Goal: Information Seeking & Learning: Find specific page/section

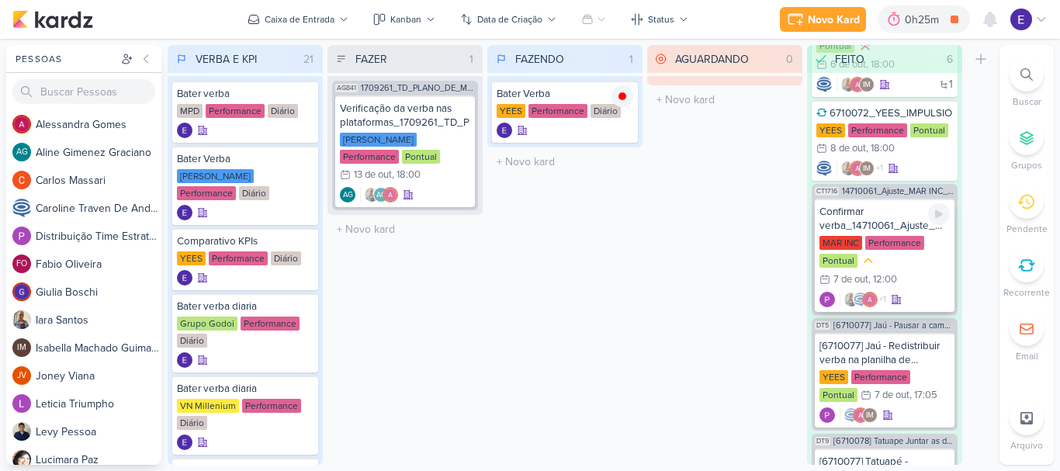
scroll to position [321, 0]
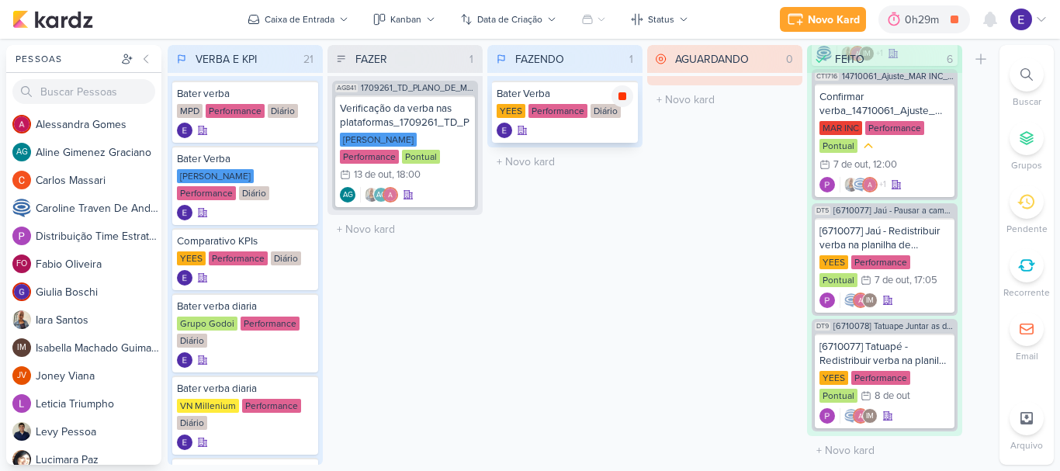
click at [624, 98] on icon at bounding box center [623, 96] width 8 height 8
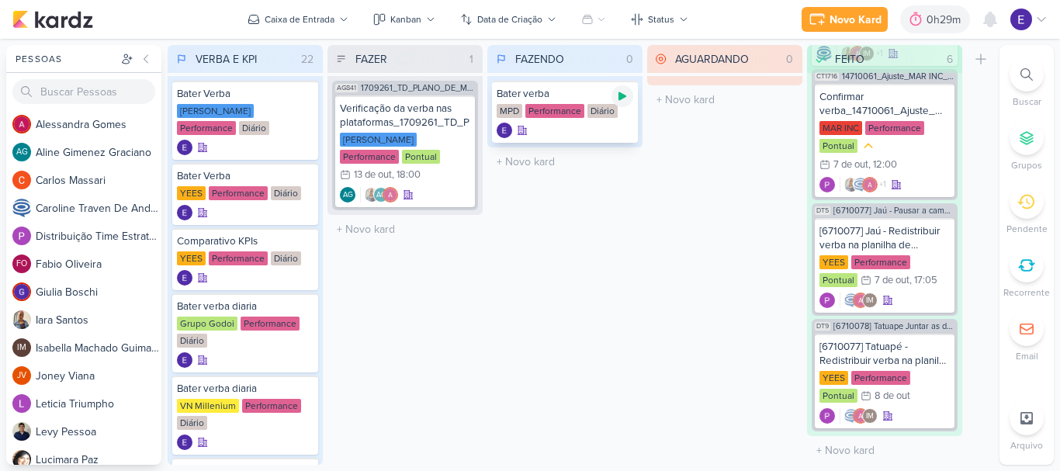
click at [620, 98] on icon at bounding box center [623, 96] width 8 height 9
click at [622, 95] on icon at bounding box center [623, 96] width 8 height 8
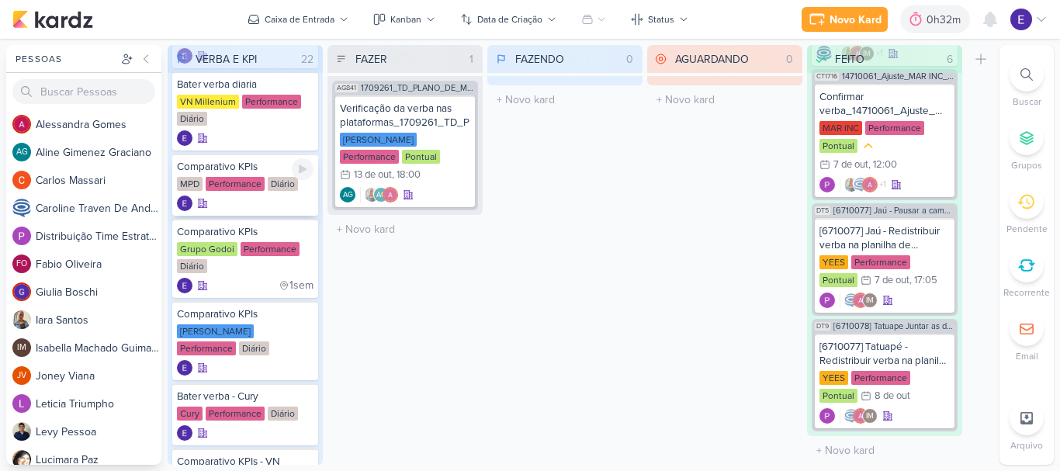
scroll to position [388, 0]
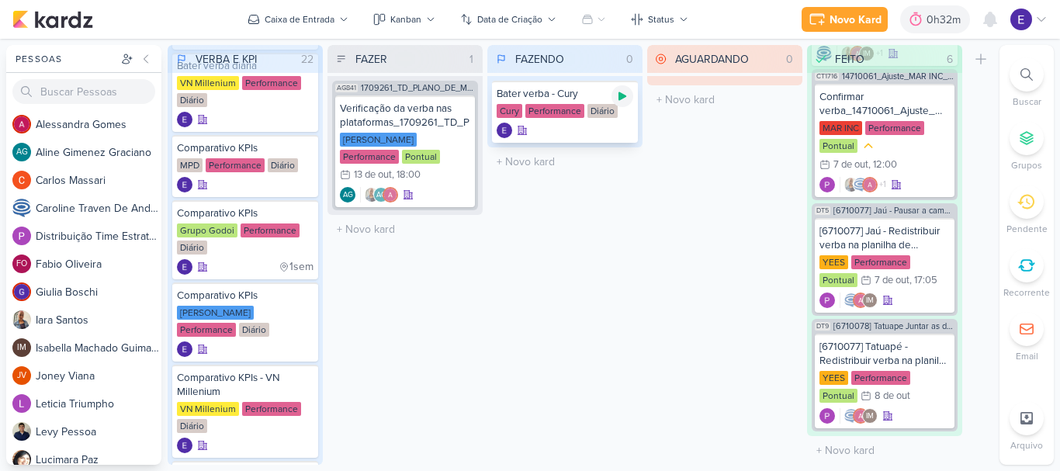
click at [626, 106] on div at bounding box center [623, 96] width 22 height 22
click at [622, 98] on icon at bounding box center [623, 96] width 8 height 8
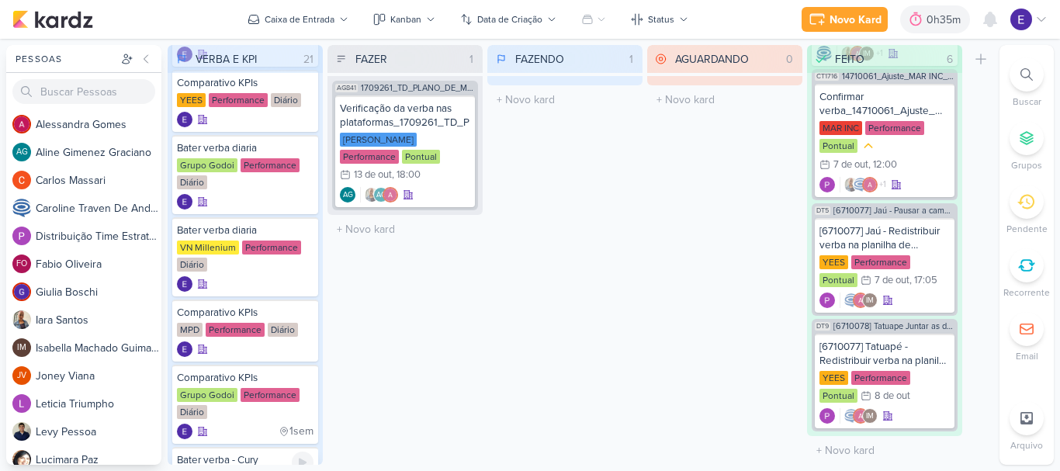
scroll to position [155, 0]
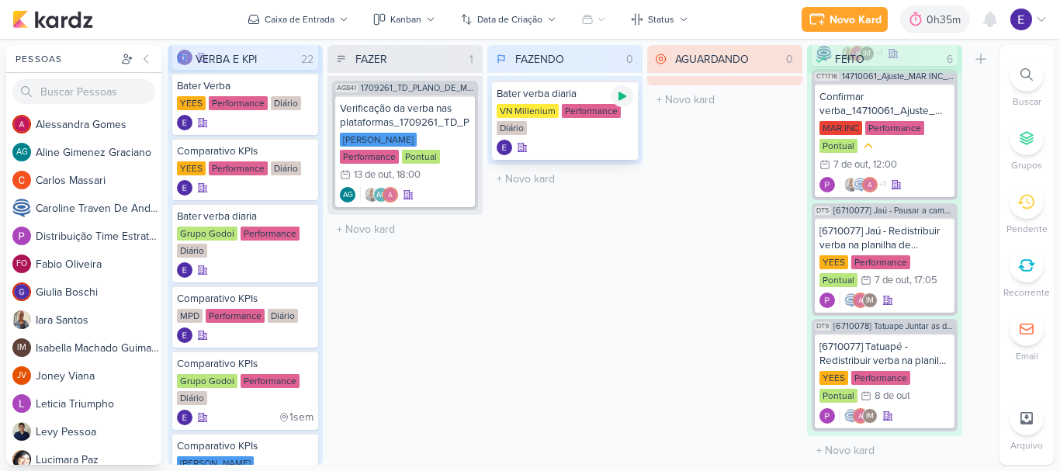
click at [619, 100] on icon at bounding box center [622, 96] width 12 height 12
click at [625, 98] on icon at bounding box center [623, 96] width 8 height 8
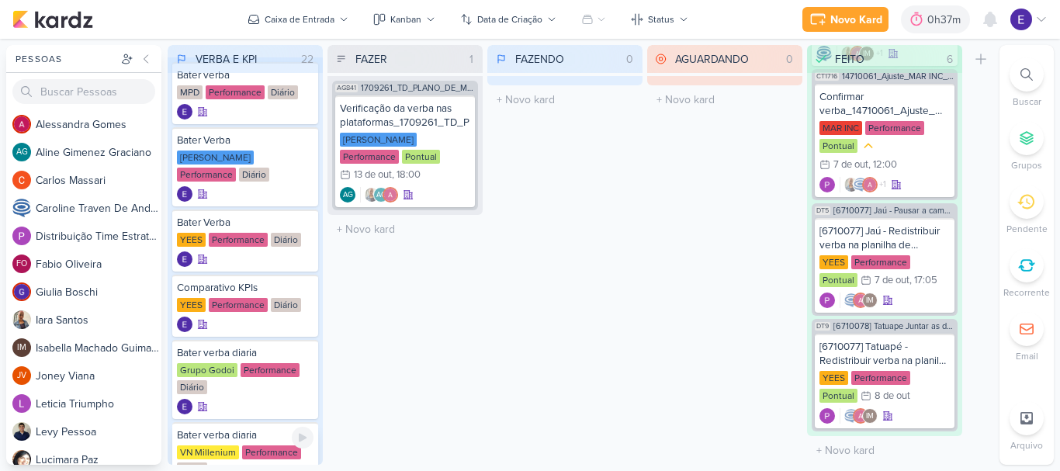
scroll to position [0, 0]
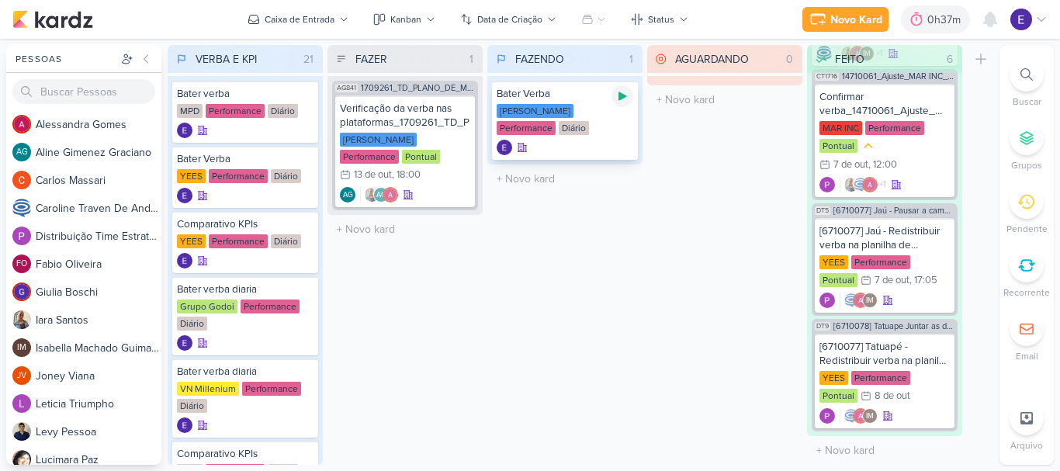
click at [631, 95] on div at bounding box center [623, 96] width 22 height 22
click at [624, 99] on icon at bounding box center [623, 96] width 8 height 8
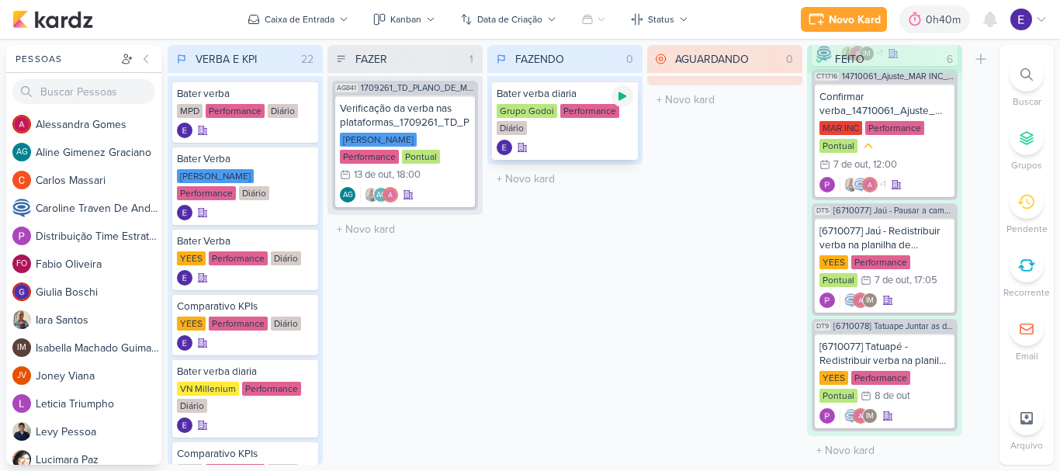
click at [620, 104] on div at bounding box center [623, 96] width 22 height 22
click at [619, 94] on icon at bounding box center [623, 96] width 8 height 8
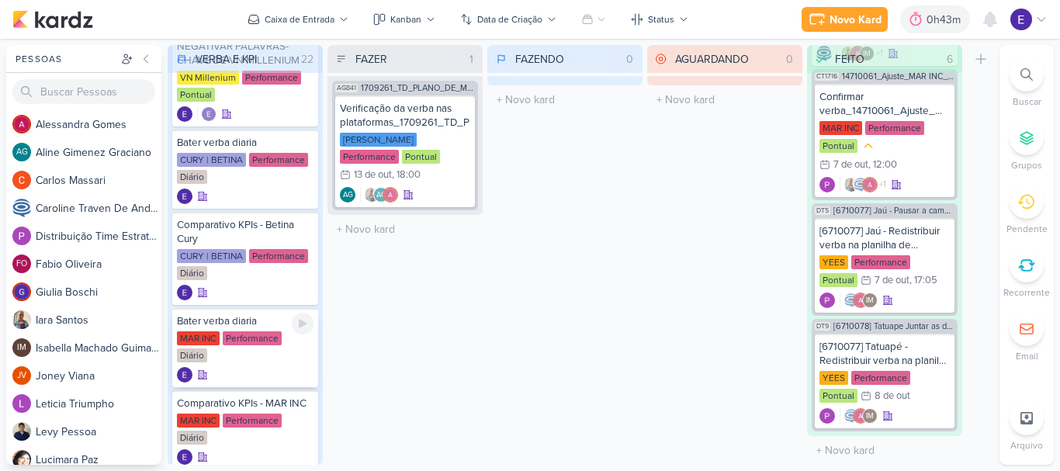
scroll to position [1156, 0]
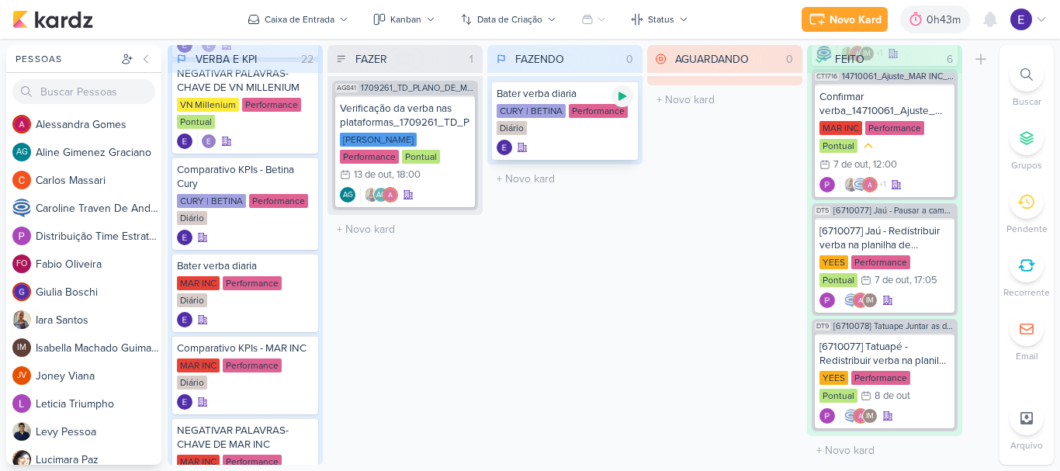
click at [626, 95] on icon at bounding box center [622, 96] width 12 height 12
click at [628, 92] on icon at bounding box center [622, 96] width 12 height 12
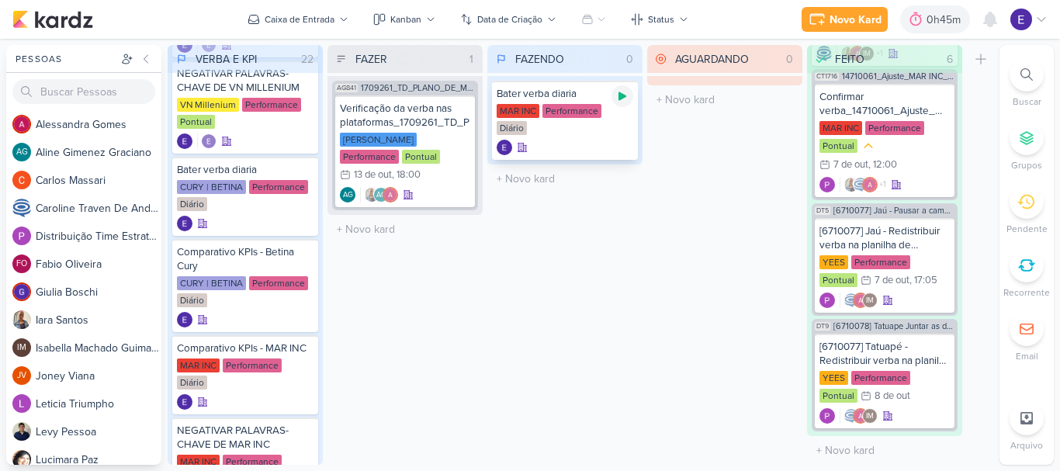
click at [630, 100] on div at bounding box center [623, 96] width 22 height 22
click at [624, 91] on icon at bounding box center [622, 96] width 12 height 12
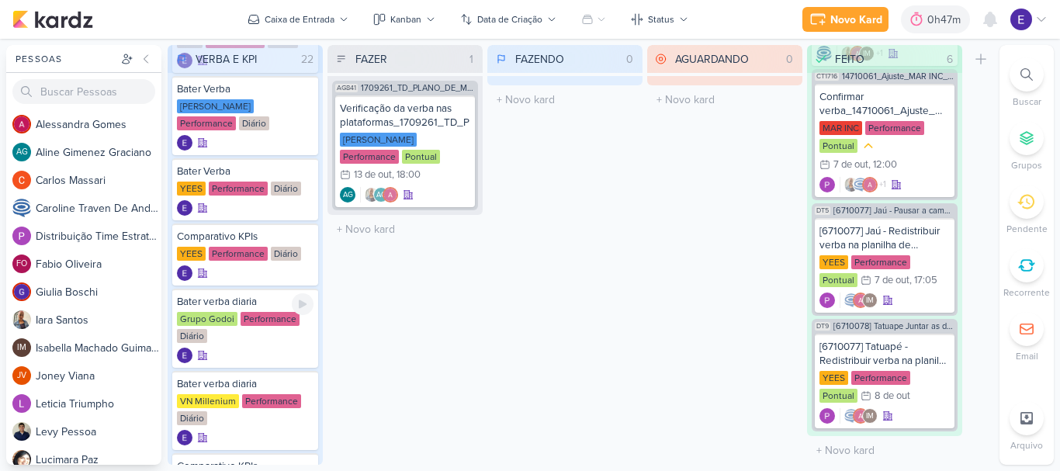
scroll to position [0, 0]
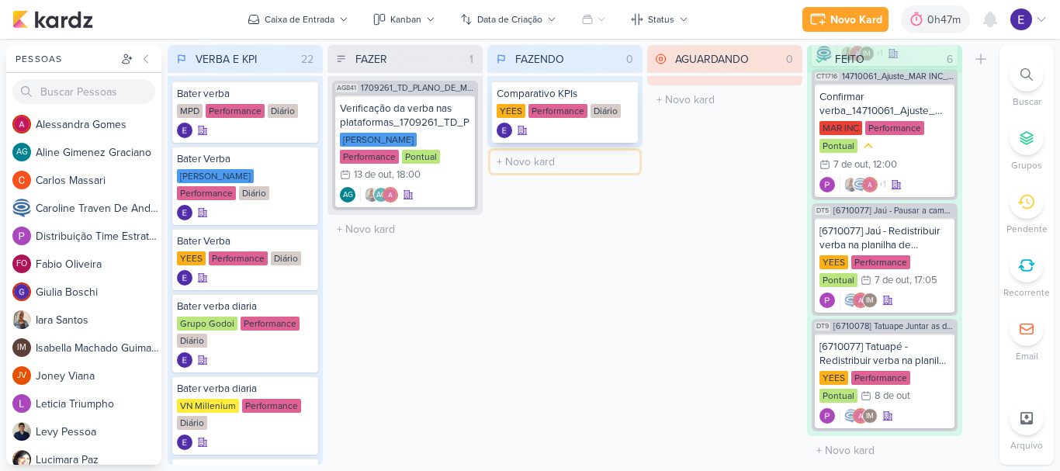
drag, startPoint x: 575, startPoint y: 141, endPoint x: 567, endPoint y: 136, distance: 9.5
click at [569, 137] on div "FAZENDO 0 Mover Para Esquerda Mover Para Direita [GEOGRAPHIC_DATA] Comparativo …" at bounding box center [564, 255] width 155 height 420
click at [585, 244] on div "FAZENDO 0 Mover Para Esquerda Mover Para Direita [GEOGRAPHIC_DATA] Comparativo …" at bounding box center [564, 255] width 155 height 420
click at [628, 101] on icon at bounding box center [622, 96] width 12 height 12
click at [617, 129] on div at bounding box center [565, 131] width 137 height 16
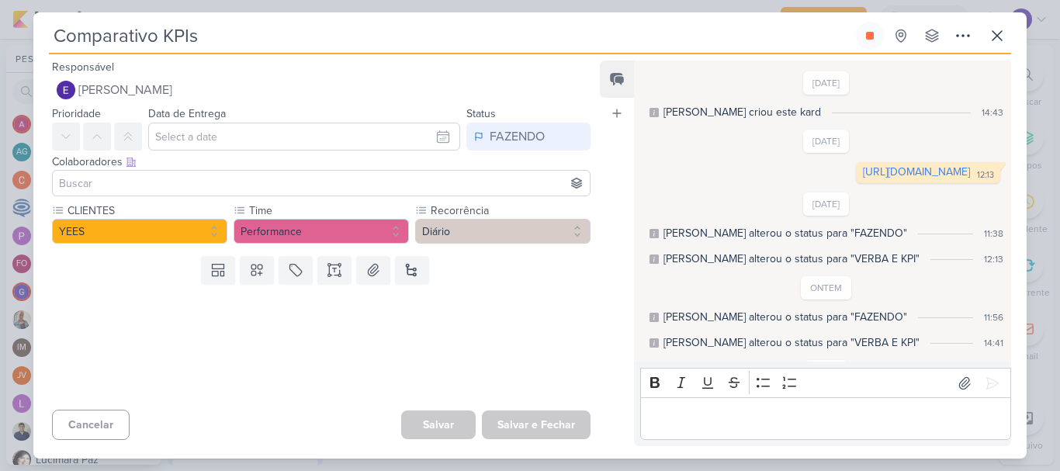
scroll to position [80, 0]
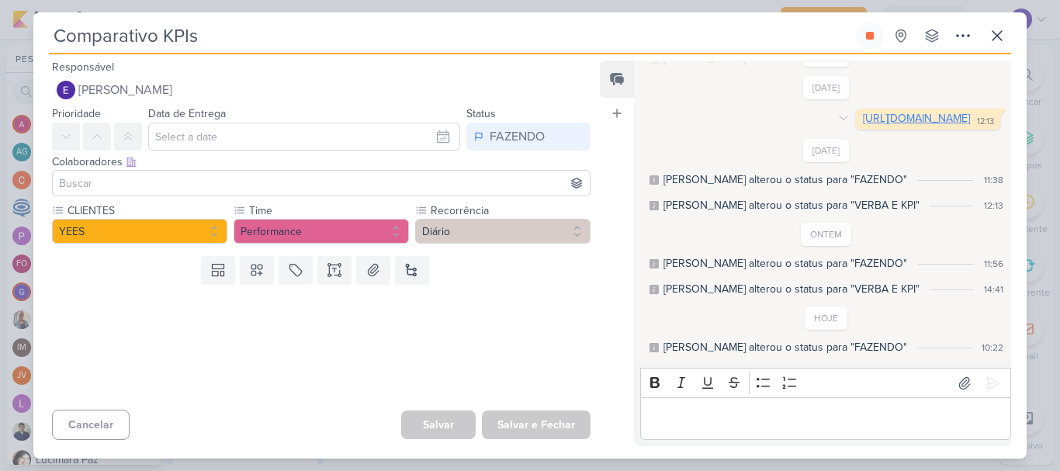
click at [863, 116] on link "[URL][DOMAIN_NAME]" at bounding box center [916, 118] width 107 height 13
click at [856, 40] on button at bounding box center [870, 36] width 28 height 28
click at [992, 29] on icon at bounding box center [997, 35] width 19 height 19
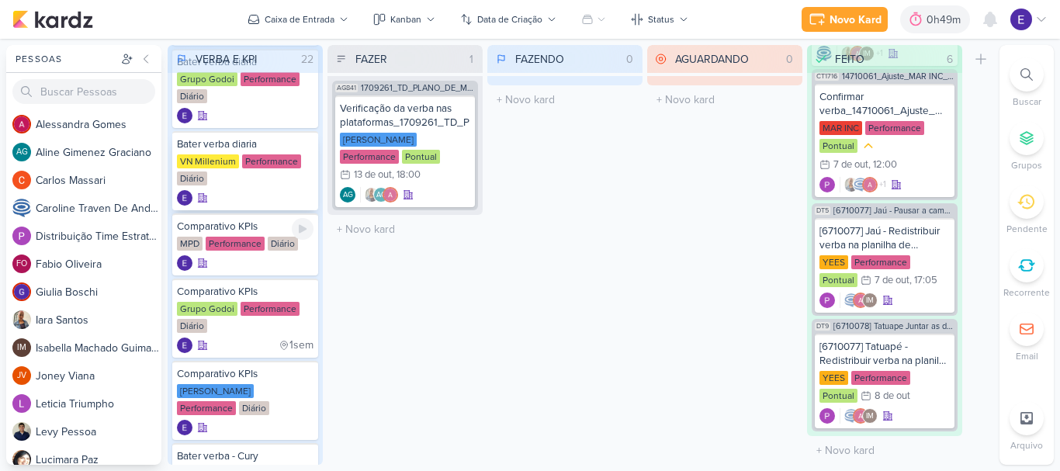
scroll to position [310, 0]
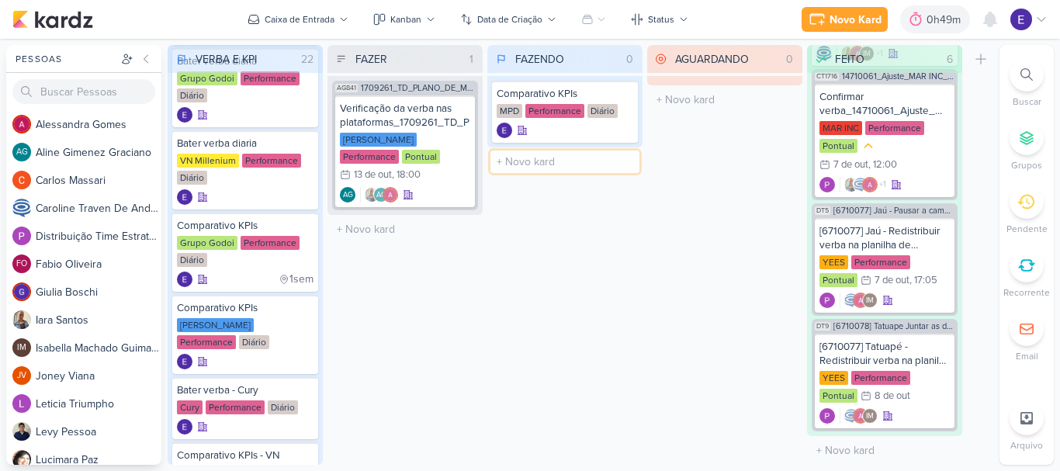
click at [577, 164] on input "text" at bounding box center [564, 162] width 149 height 23
click at [613, 280] on div "FAZENDO 0 Mover Para Esquerda Mover Para Direita [GEOGRAPHIC_DATA] Comparativo …" at bounding box center [564, 255] width 155 height 420
click at [623, 98] on icon at bounding box center [623, 96] width 8 height 9
click at [582, 123] on div at bounding box center [565, 131] width 137 height 16
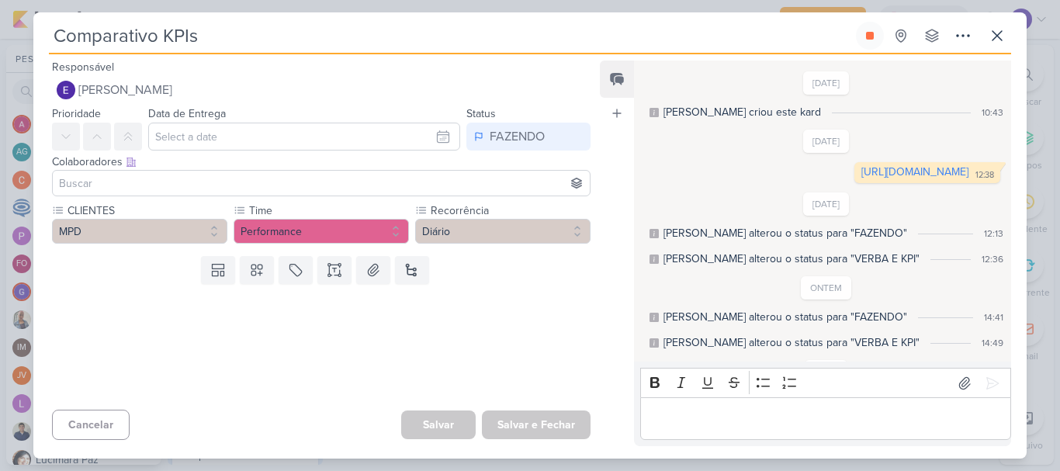
scroll to position [80, 0]
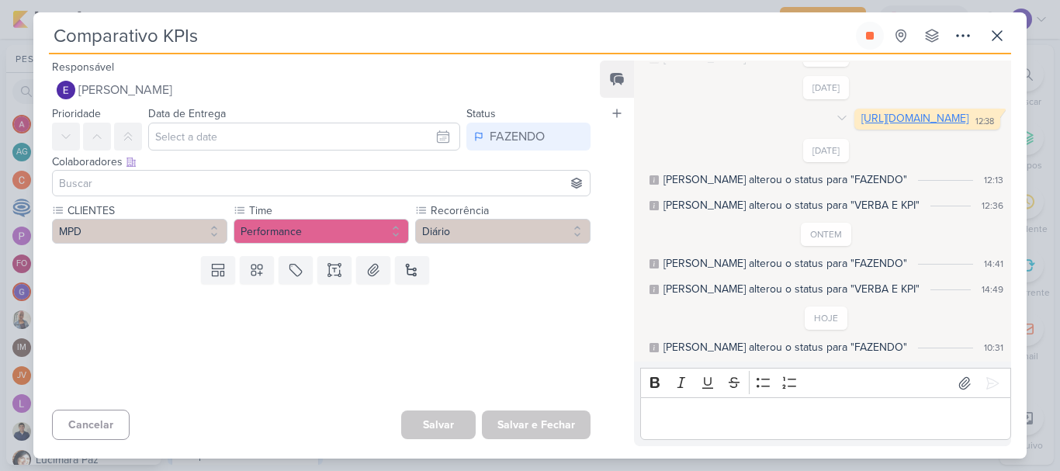
click at [861, 112] on link "[URL][DOMAIN_NAME]" at bounding box center [914, 118] width 107 height 13
click at [872, 42] on button at bounding box center [870, 36] width 28 height 28
click at [993, 33] on icon at bounding box center [997, 35] width 9 height 9
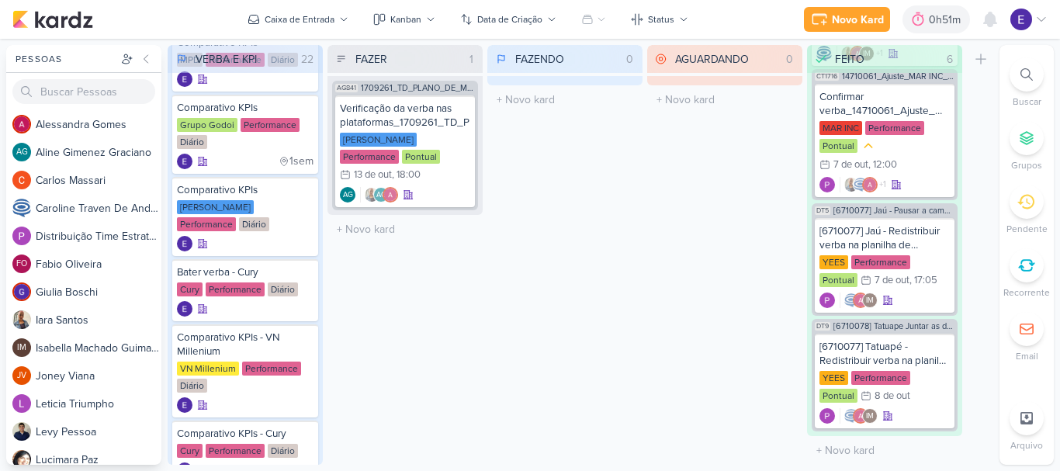
scroll to position [543, 0]
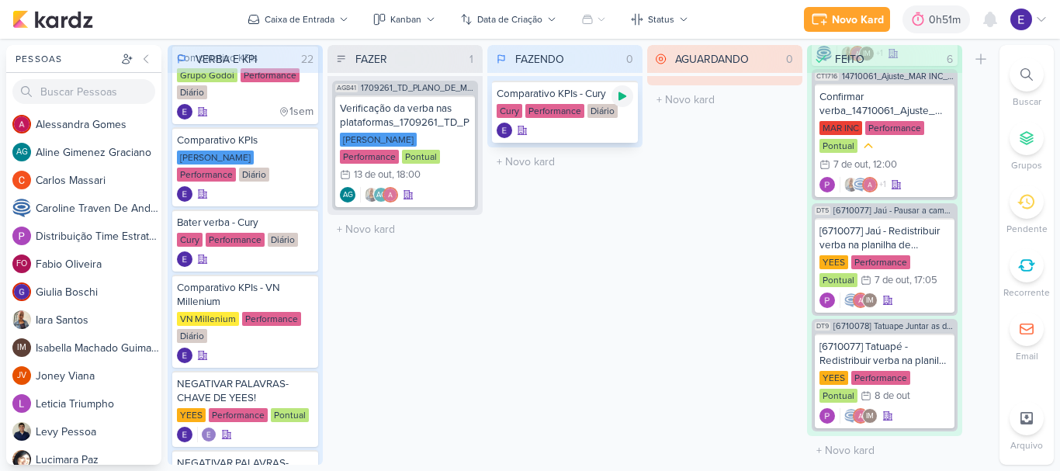
click at [618, 99] on icon at bounding box center [622, 96] width 12 height 12
click at [604, 130] on div at bounding box center [565, 131] width 137 height 16
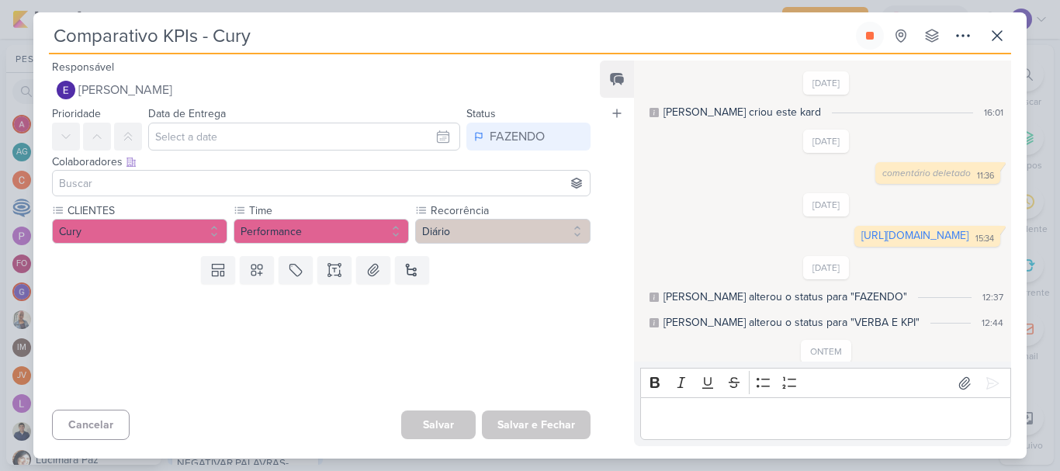
scroll to position [144, 0]
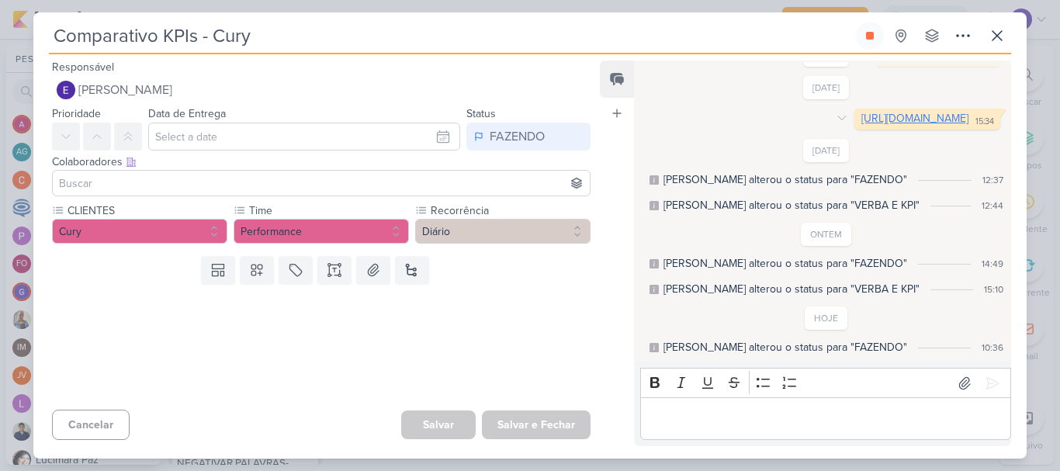
click at [861, 112] on link "[URL][DOMAIN_NAME]" at bounding box center [914, 118] width 107 height 13
click at [996, 37] on icon at bounding box center [997, 35] width 9 height 9
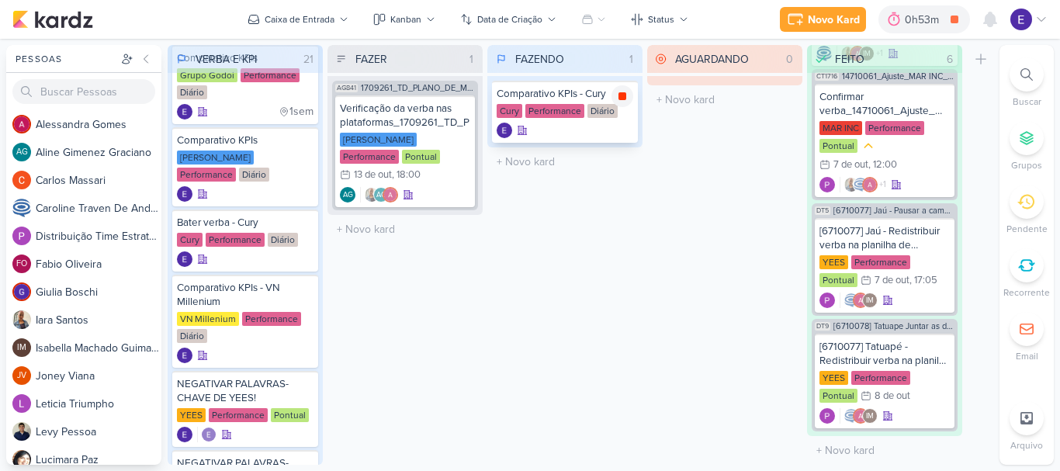
click at [622, 93] on icon at bounding box center [623, 96] width 8 height 8
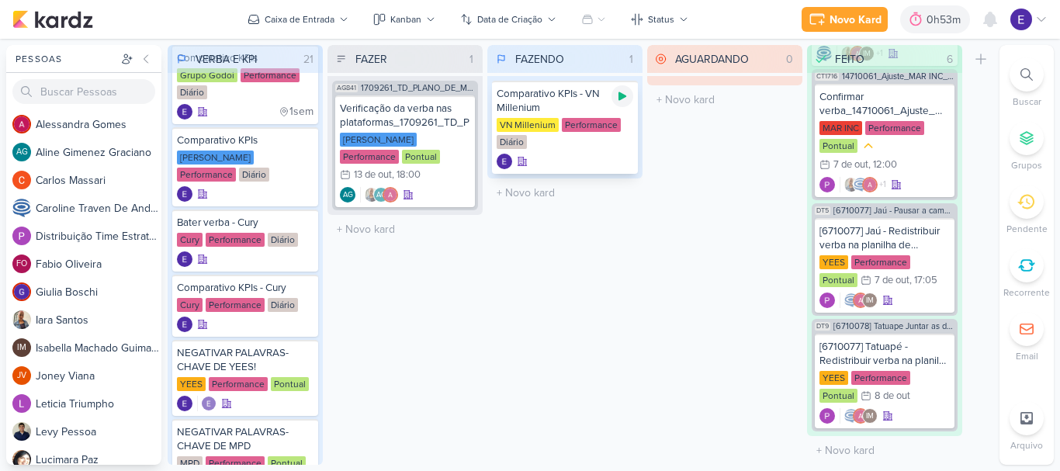
click at [624, 97] on icon at bounding box center [623, 96] width 8 height 9
click at [577, 137] on div "VN Millenium Performance Diário" at bounding box center [565, 134] width 137 height 33
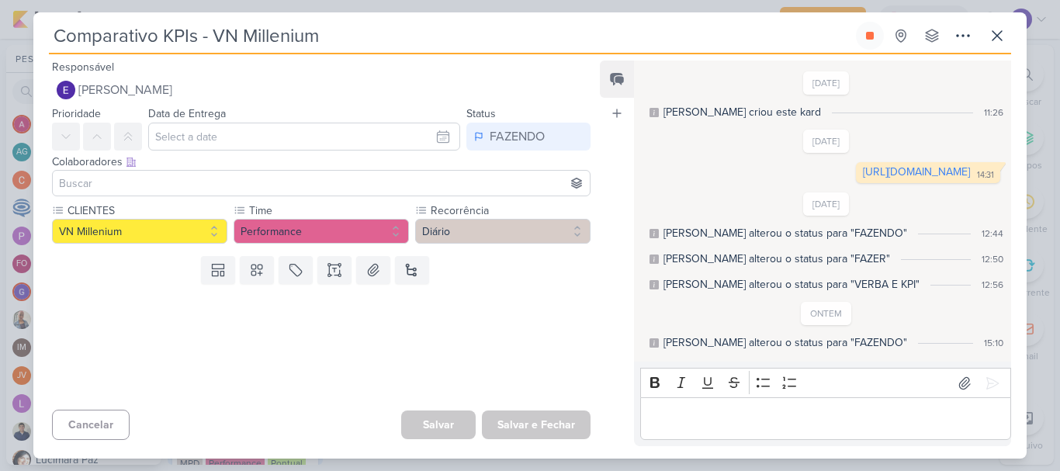
scroll to position [106, 0]
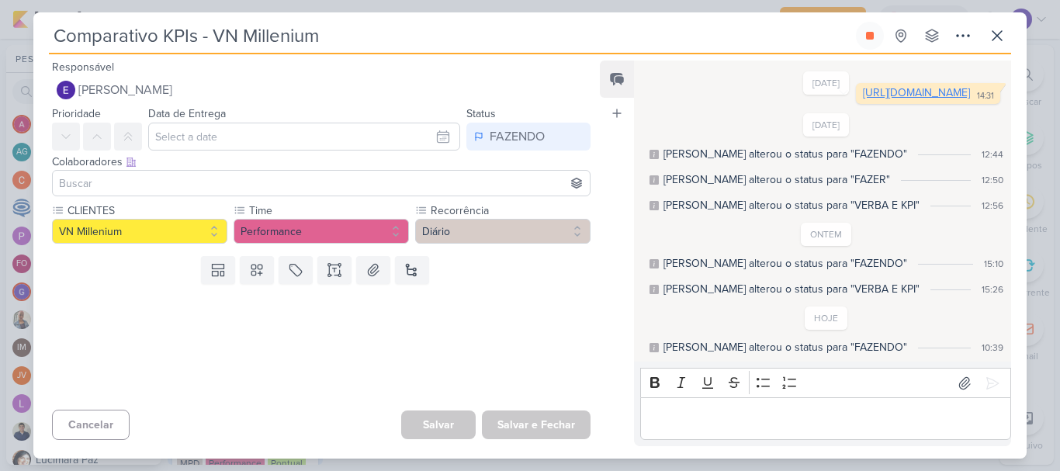
click at [863, 92] on link "[URL][DOMAIN_NAME]" at bounding box center [916, 92] width 107 height 13
click at [880, 40] on button at bounding box center [870, 36] width 28 height 28
click at [989, 44] on icon at bounding box center [997, 35] width 19 height 19
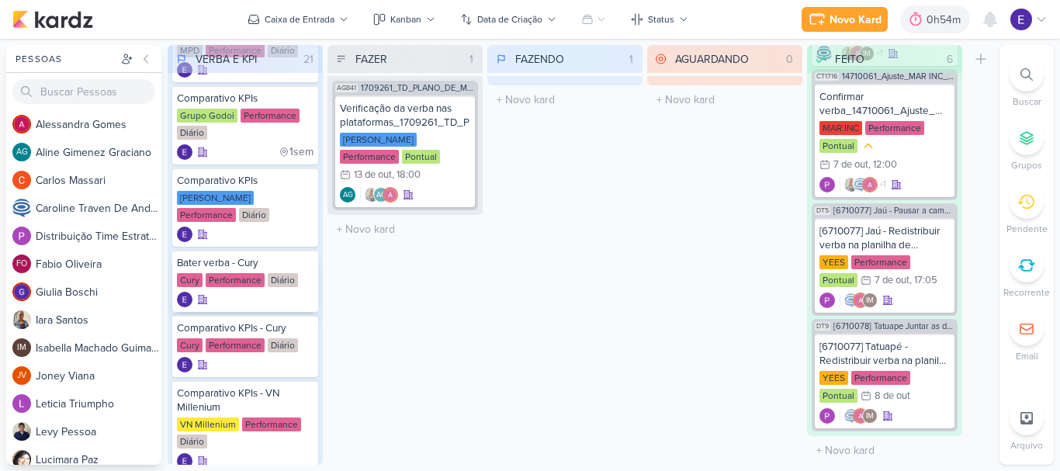
scroll to position [466, 0]
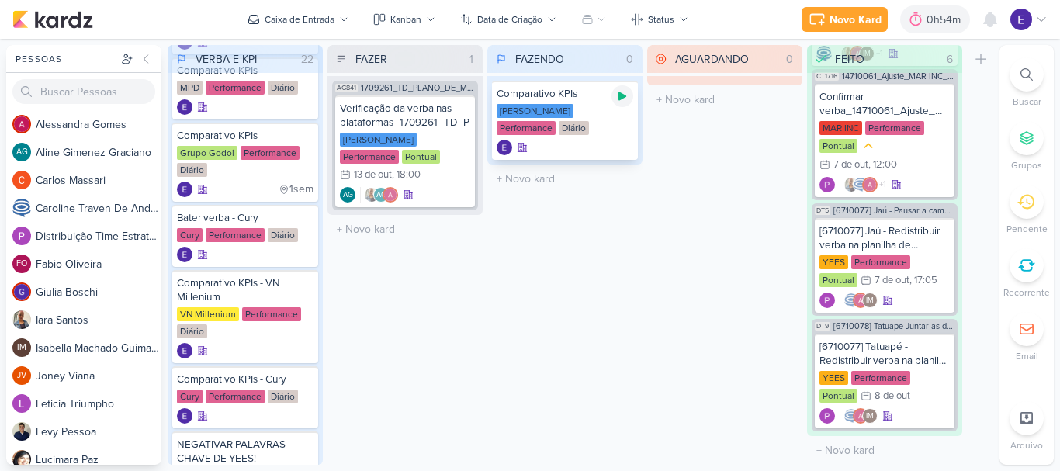
click at [630, 103] on div at bounding box center [623, 96] width 22 height 22
click at [551, 114] on div "[PERSON_NAME]" at bounding box center [535, 111] width 77 height 14
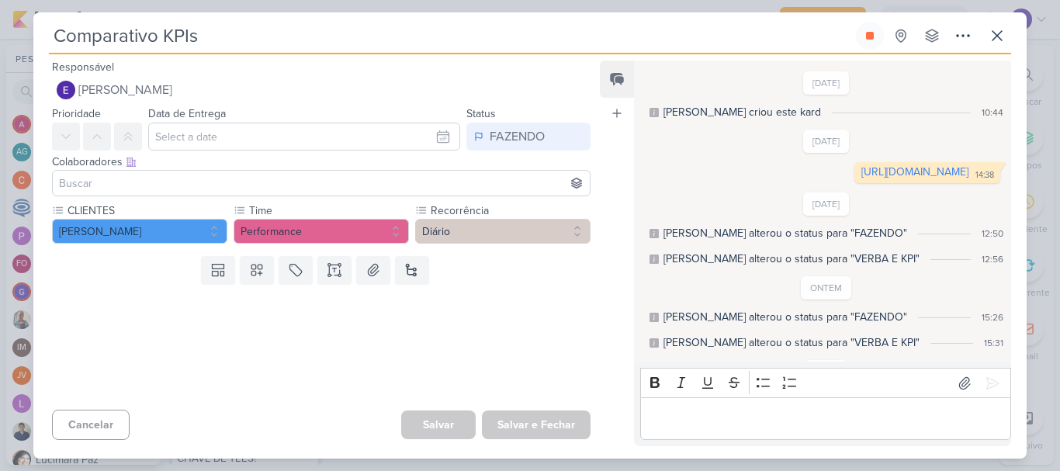
scroll to position [80, 0]
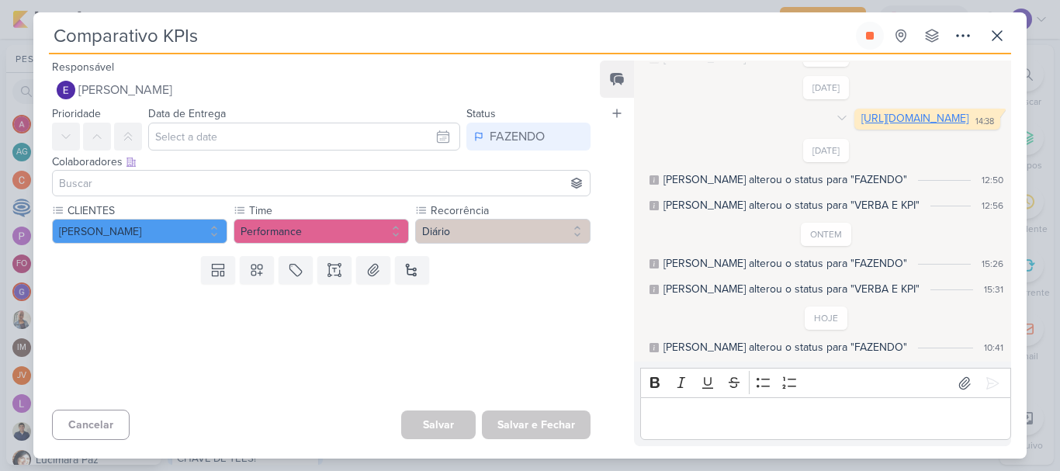
click at [861, 120] on link "[URL][DOMAIN_NAME]" at bounding box center [914, 118] width 107 height 13
click at [864, 34] on icon at bounding box center [870, 35] width 12 height 12
click at [992, 35] on icon at bounding box center [997, 35] width 19 height 19
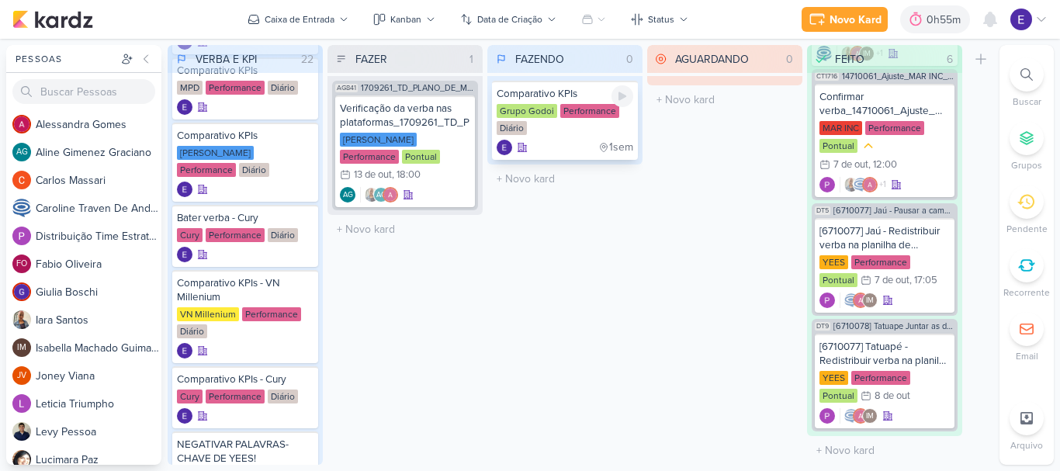
click at [570, 155] on div "Comparativo KPIs Grupo Godoi Performance Diário 1sem" at bounding box center [565, 120] width 146 height 79
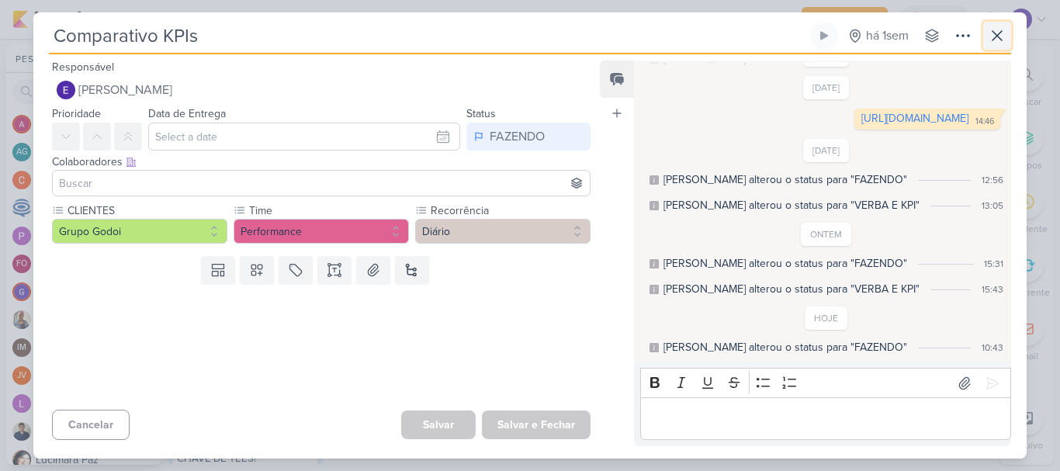
click at [1000, 44] on icon at bounding box center [997, 35] width 19 height 19
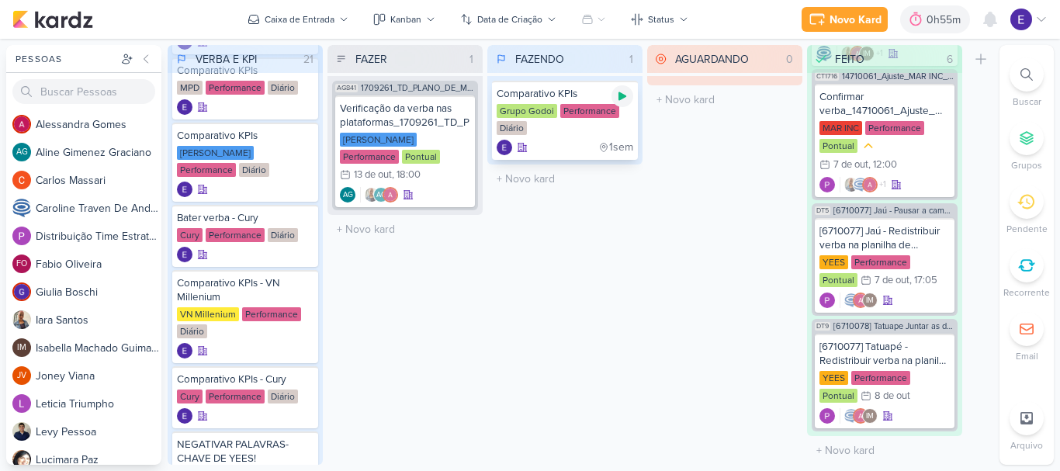
click at [620, 92] on icon at bounding box center [623, 96] width 8 height 9
click at [554, 136] on div "Grupo Godoi Performance Diário" at bounding box center [565, 120] width 137 height 33
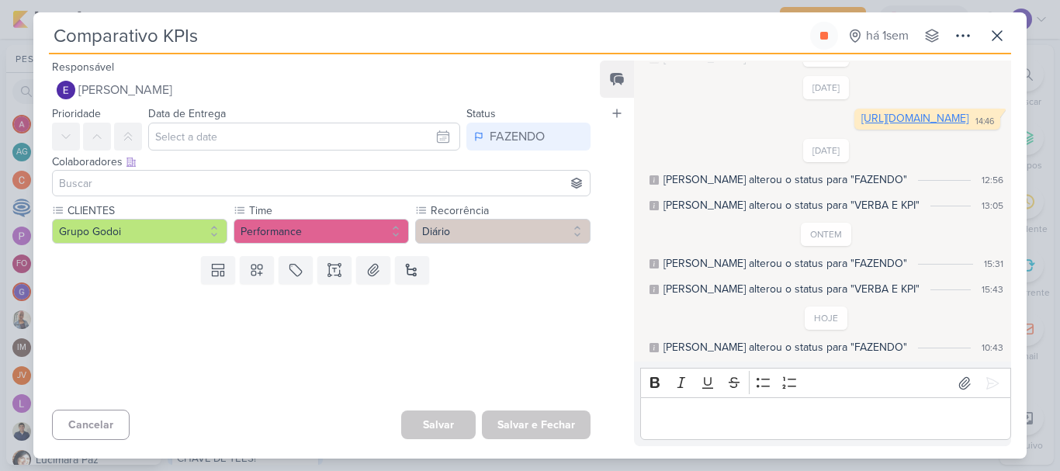
click at [861, 116] on link "[URL][DOMAIN_NAME]" at bounding box center [914, 118] width 107 height 13
click at [816, 43] on button at bounding box center [824, 36] width 28 height 28
click at [990, 37] on icon at bounding box center [997, 35] width 19 height 19
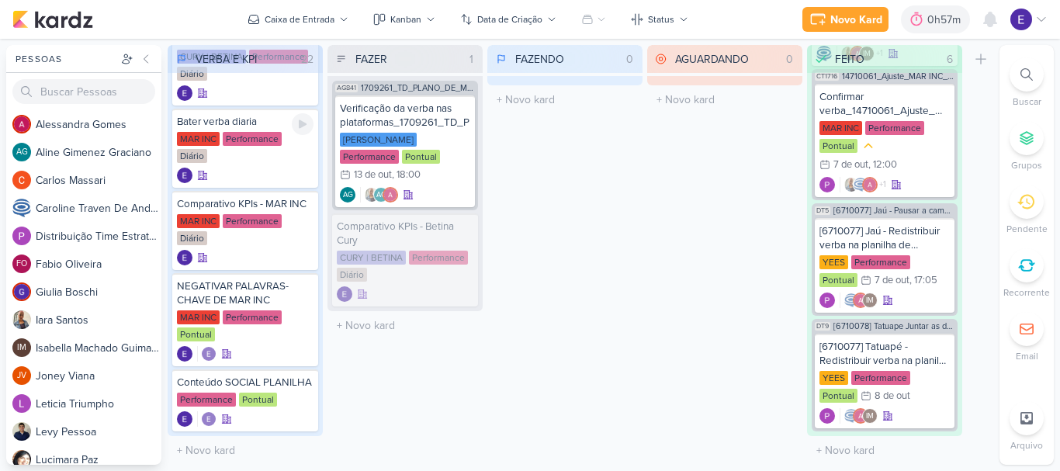
scroll to position [1293, 0]
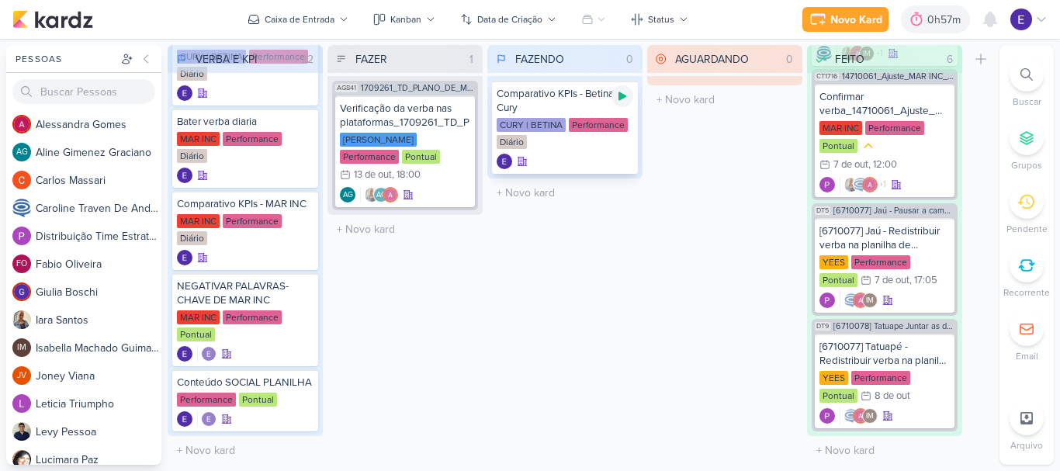
click at [624, 94] on icon at bounding box center [622, 96] width 12 height 12
click at [580, 130] on div "Performance" at bounding box center [598, 125] width 59 height 14
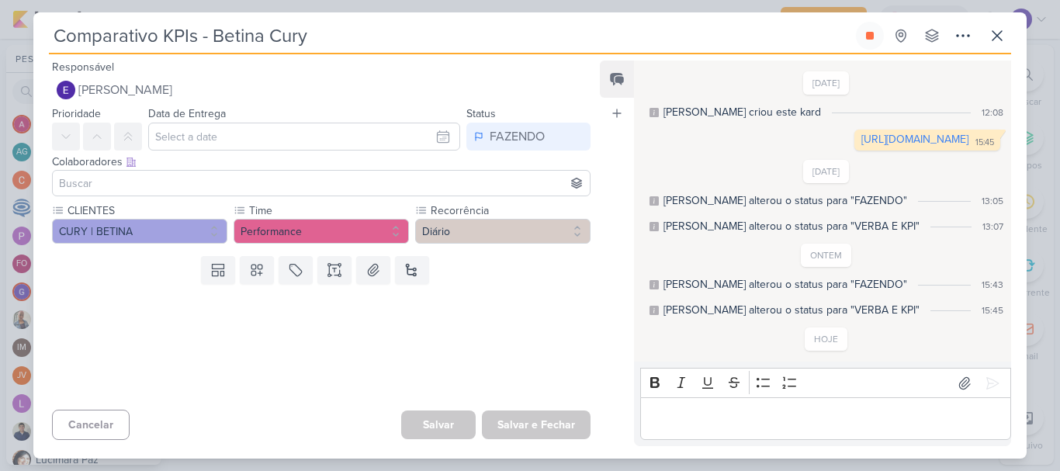
scroll to position [47, 0]
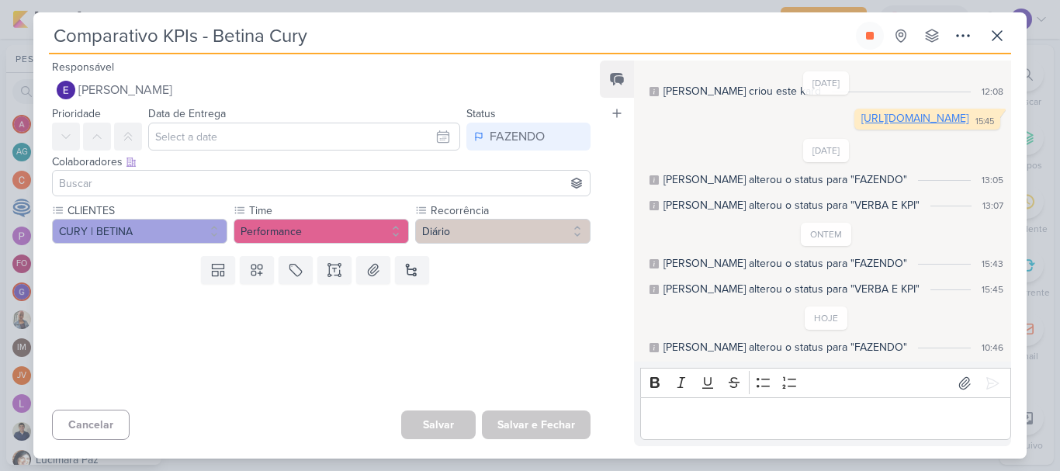
click at [861, 115] on link "[URL][DOMAIN_NAME]" at bounding box center [914, 118] width 107 height 13
click at [868, 34] on icon at bounding box center [870, 36] width 8 height 8
click at [998, 36] on icon at bounding box center [997, 35] width 9 height 9
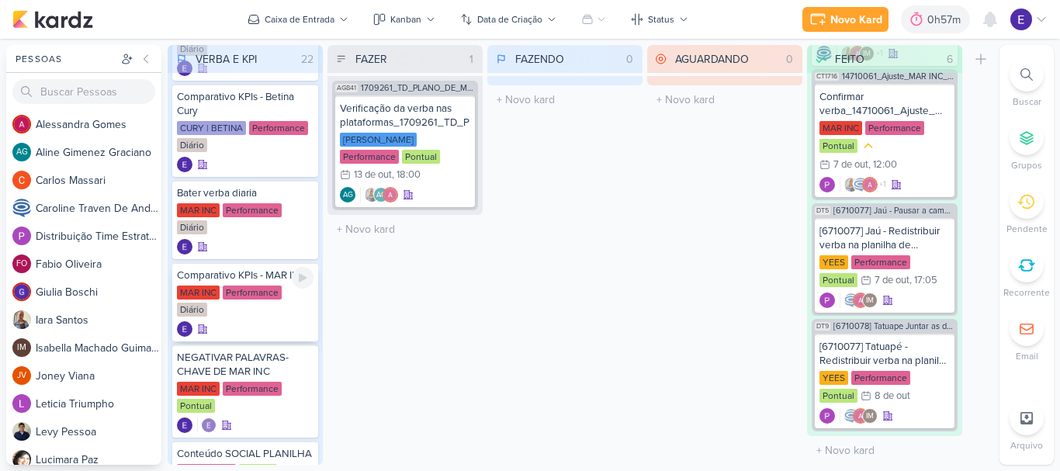
scroll to position [1307, 0]
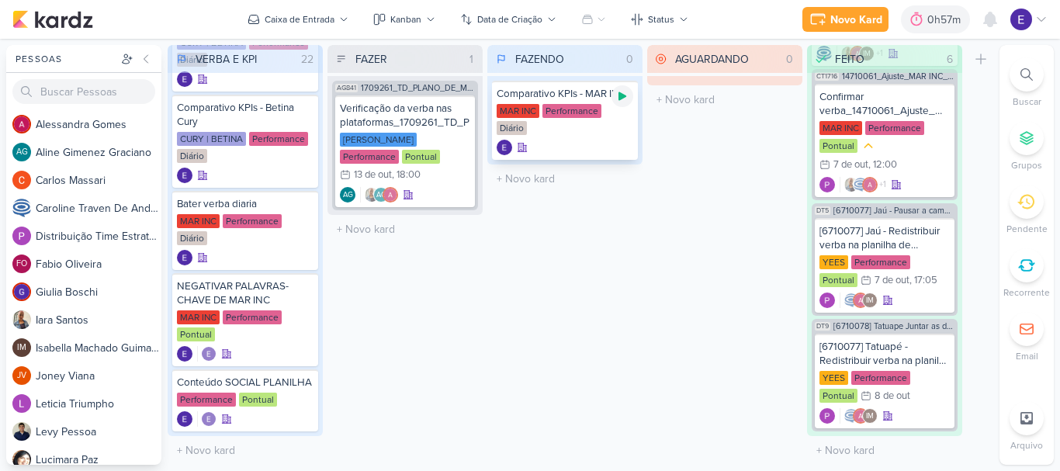
click at [621, 97] on icon at bounding box center [623, 96] width 8 height 9
click at [563, 135] on div "MAR INC Performance Diário" at bounding box center [565, 120] width 137 height 33
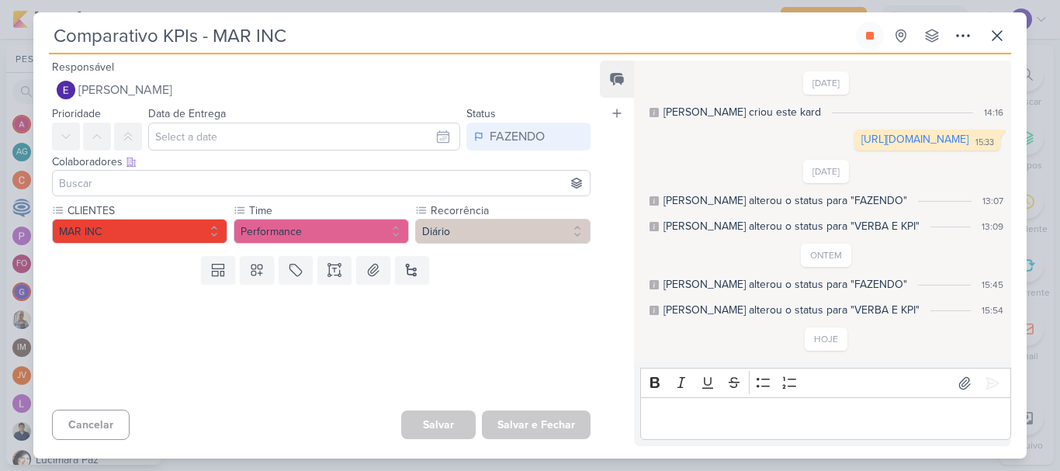
scroll to position [47, 0]
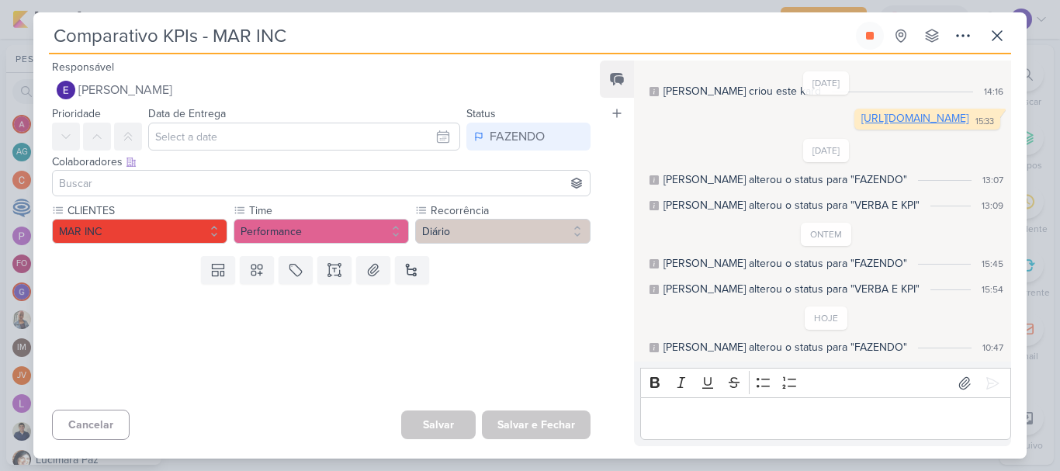
click at [861, 123] on link "[URL][DOMAIN_NAME]" at bounding box center [914, 118] width 107 height 13
click at [879, 35] on button at bounding box center [870, 36] width 28 height 28
click at [993, 40] on icon at bounding box center [997, 35] width 9 height 9
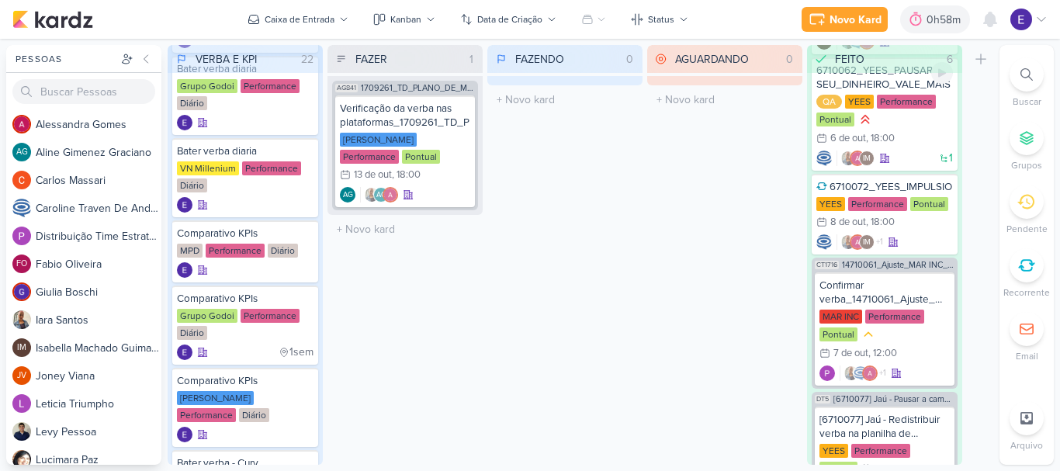
scroll to position [0, 0]
